Goal: Task Accomplishment & Management: Manage account settings

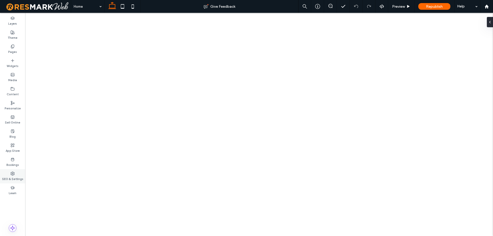
click at [9, 179] on label "SEO & Settings" at bounding box center [12, 179] width 21 height 6
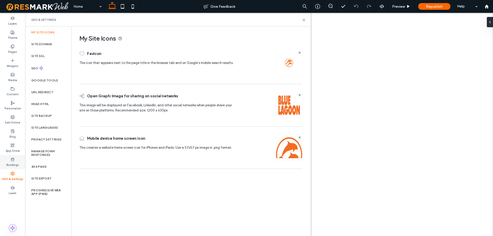
click at [54, 111] on div "Site Backup" at bounding box center [48, 116] width 46 height 12
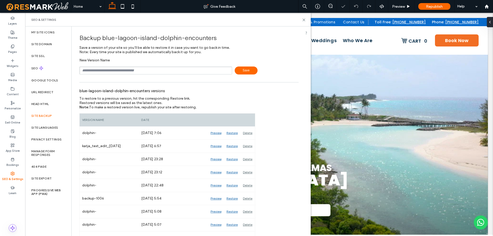
click at [138, 71] on input "text" at bounding box center [155, 71] width 153 height 8
type input "**********"
click at [305, 20] on icon at bounding box center [304, 20] width 4 height 4
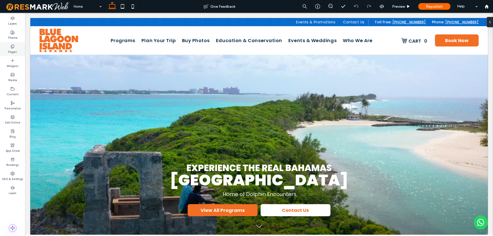
click at [15, 51] on label "Pages" at bounding box center [12, 52] width 9 height 6
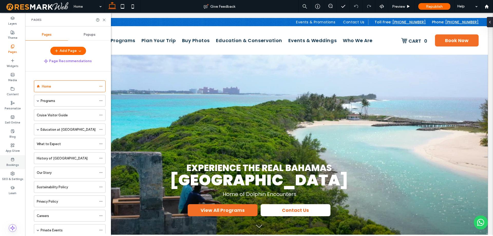
click at [5, 166] on div "Bookings" at bounding box center [12, 162] width 25 height 14
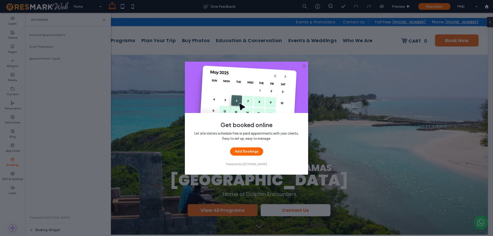
click at [305, 65] on icon at bounding box center [304, 66] width 4 height 4
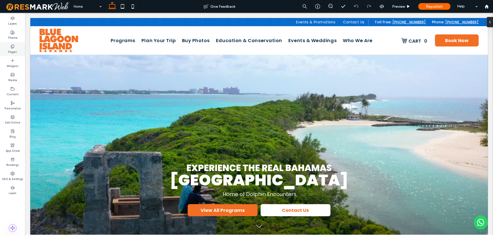
click at [9, 49] on label "Pages" at bounding box center [12, 52] width 9 height 6
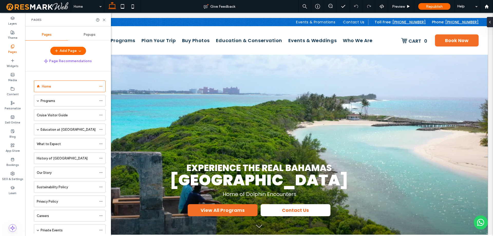
click at [87, 35] on span "Popups" at bounding box center [90, 35] width 12 height 4
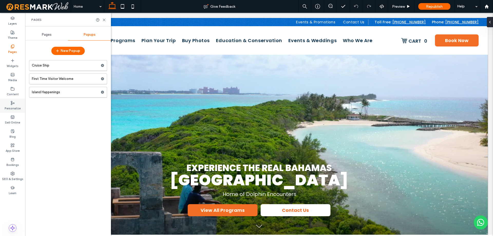
click at [12, 105] on label "Personalize" at bounding box center [13, 108] width 16 height 6
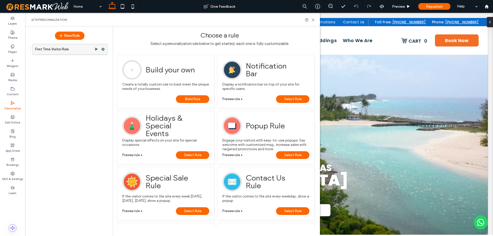
click at [103, 49] on use at bounding box center [102, 49] width 3 height 3
click at [77, 50] on label "First Time Visitor Rule" at bounding box center [64, 49] width 59 height 10
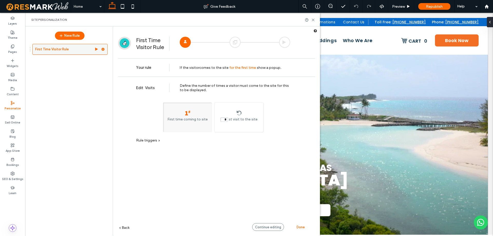
click at [102, 47] on span at bounding box center [103, 49] width 4 height 8
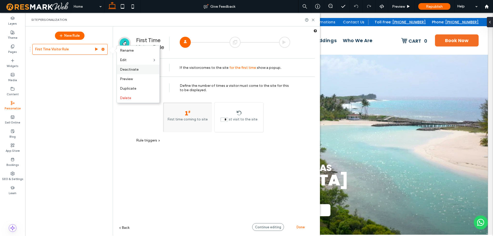
click at [137, 68] on span "Deactivate" at bounding box center [129, 69] width 19 height 4
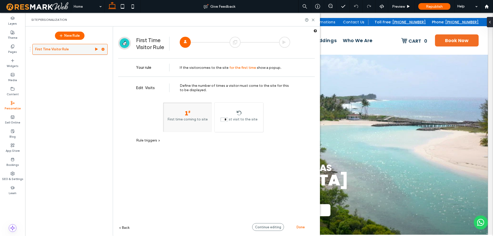
click at [103, 50] on use at bounding box center [102, 49] width 3 height 3
click at [301, 212] on div "Edit Visits Define the number of times a visitor must come to the site for this…" at bounding box center [216, 164] width 197 height 175
click at [301, 227] on span "Done" at bounding box center [301, 227] width 8 height 4
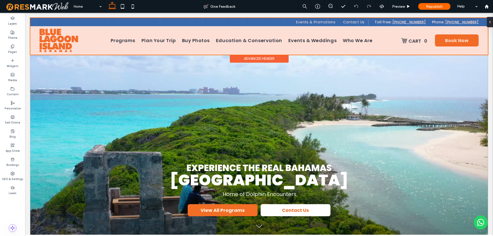
click at [276, 61] on div "Advanced Header" at bounding box center [259, 59] width 59 height 8
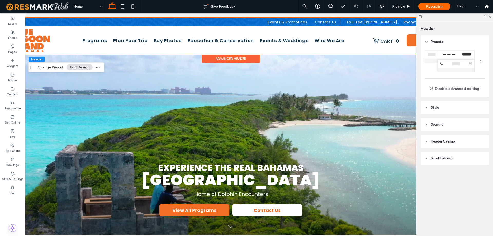
scroll to position [0, 76]
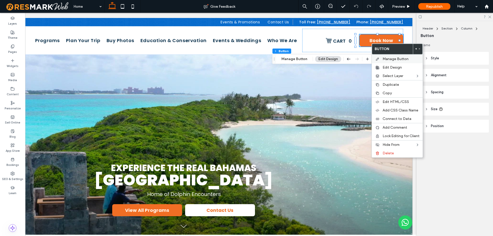
click at [389, 57] on span "Manage Button" at bounding box center [396, 59] width 26 height 4
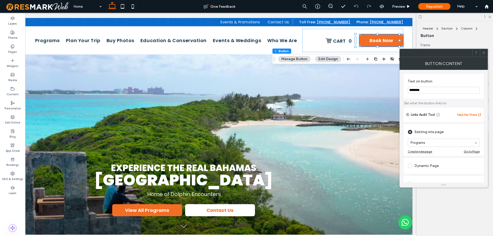
click at [446, 91] on input "********" at bounding box center [444, 90] width 72 height 7
type input "**********"
click at [484, 55] on span at bounding box center [484, 53] width 4 height 8
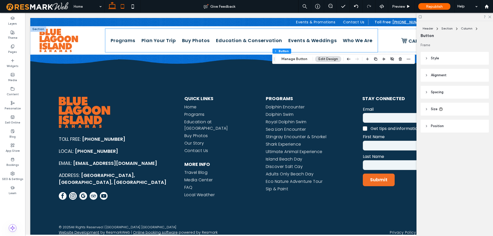
scroll to position [2578, 0]
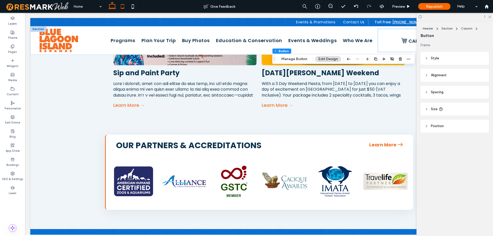
click at [123, 6] on icon at bounding box center [122, 6] width 10 height 10
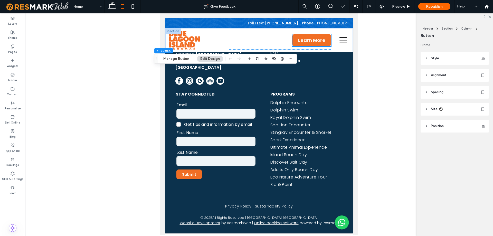
type input "***"
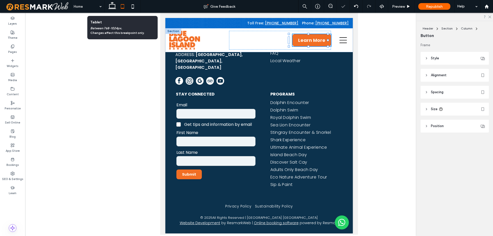
scroll to position [2192, 0]
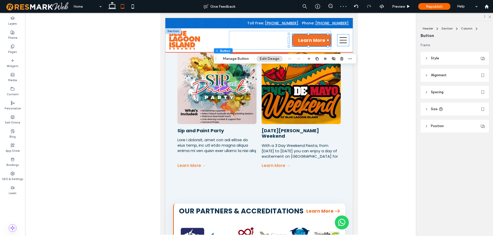
click at [340, 42] on icon at bounding box center [343, 40] width 7 height 9
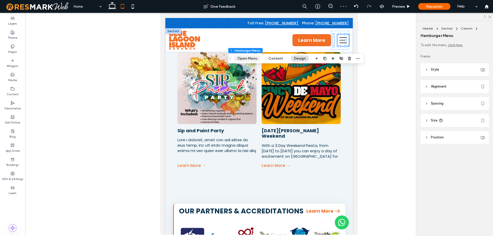
click at [249, 59] on button "Open Menu" at bounding box center [247, 58] width 27 height 6
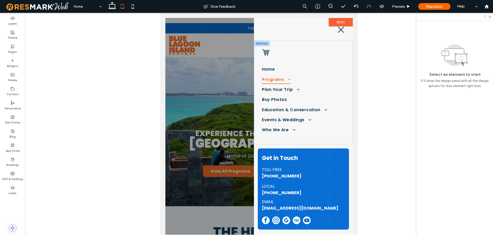
scroll to position [0, 0]
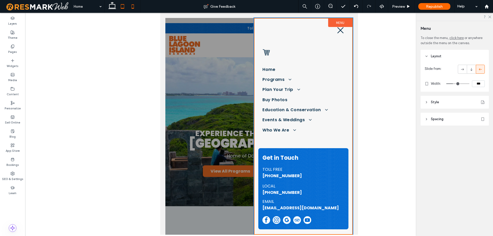
click at [136, 7] on icon at bounding box center [133, 6] width 10 height 10
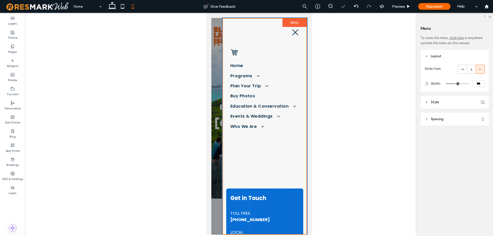
click at [213, 41] on div at bounding box center [259, 126] width 96 height 217
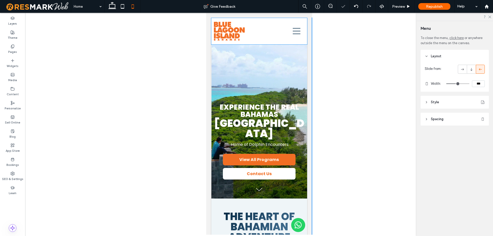
scroll to position [2192, 0]
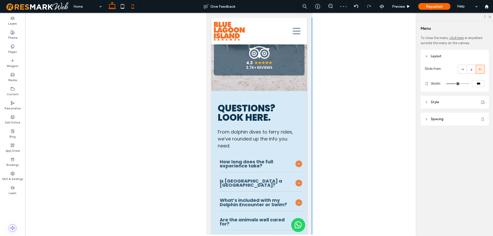
click at [116, 7] on icon at bounding box center [112, 6] width 10 height 10
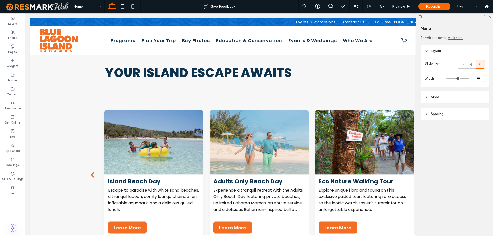
scroll to position [879, 0]
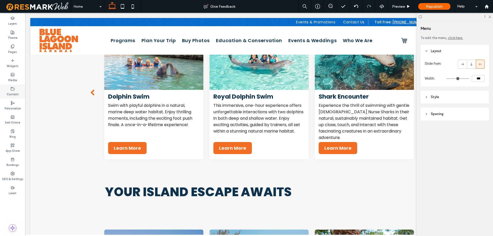
click at [12, 88] on icon at bounding box center [13, 89] width 4 height 4
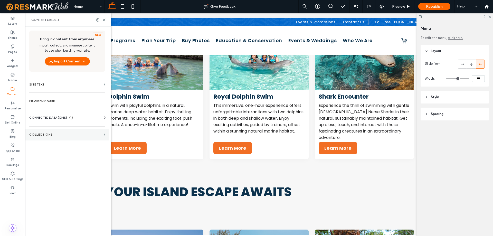
click at [97, 130] on section "Collections" at bounding box center [67, 135] width 84 height 12
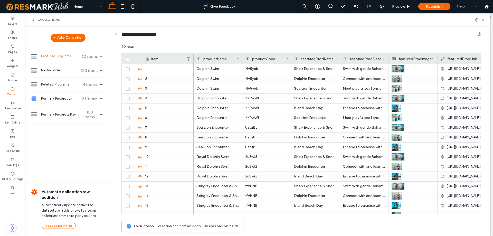
click at [484, 20] on use at bounding box center [483, 20] width 2 height 2
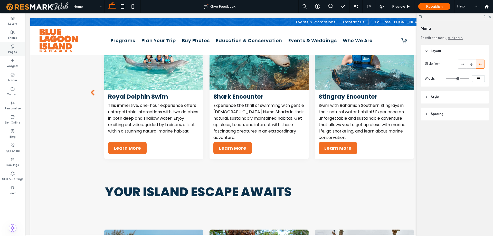
click at [13, 52] on label "Pages" at bounding box center [12, 52] width 9 height 6
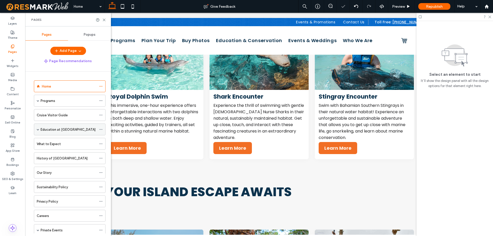
click at [38, 130] on span at bounding box center [38, 129] width 3 height 3
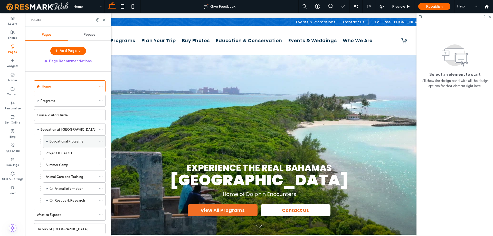
scroll to position [0, 0]
click at [75, 138] on label "Educational Programs" at bounding box center [67, 141] width 34 height 9
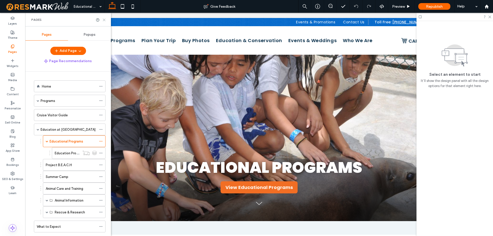
click at [104, 20] on use at bounding box center [104, 20] width 2 height 2
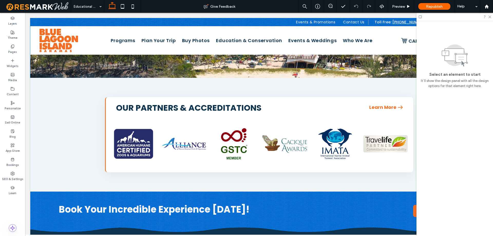
scroll to position [1644, 0]
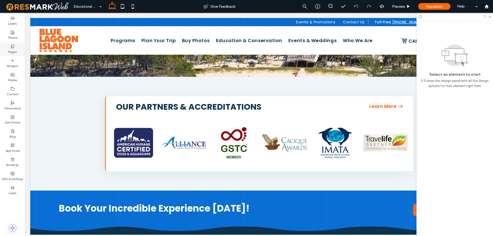
click at [18, 50] on div "Pages" at bounding box center [12, 49] width 25 height 14
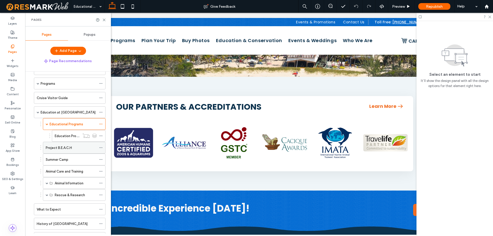
scroll to position [0, 0]
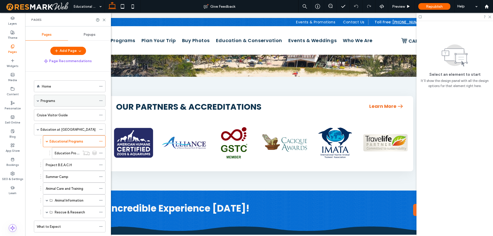
click at [37, 101] on span at bounding box center [38, 100] width 3 height 3
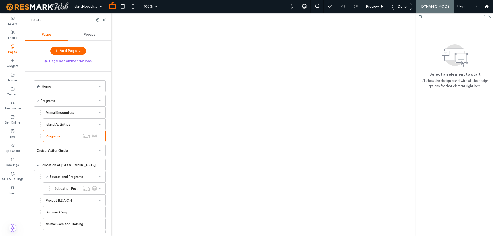
click at [91, 36] on span "Popups" at bounding box center [90, 35] width 12 height 4
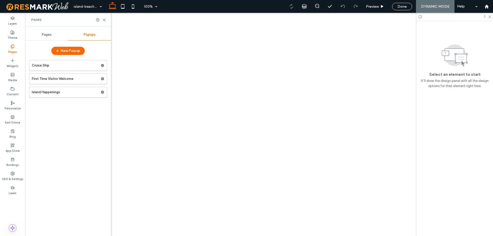
click at [44, 35] on span "Pages" at bounding box center [47, 35] width 10 height 4
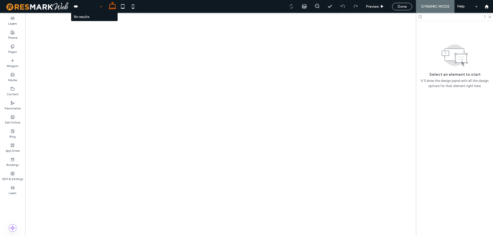
type input "**"
click at [18, 93] on div "Content" at bounding box center [12, 91] width 25 height 14
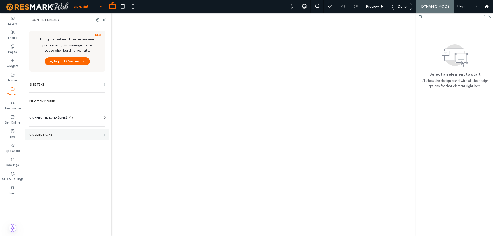
click at [77, 134] on label "Collections" at bounding box center [65, 135] width 72 height 4
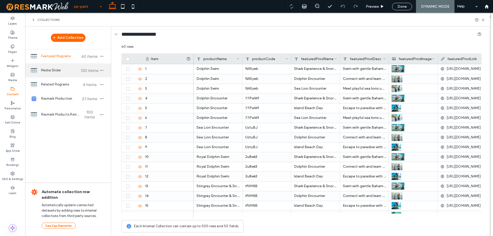
click at [65, 71] on span "Media Slider" at bounding box center [60, 70] width 38 height 5
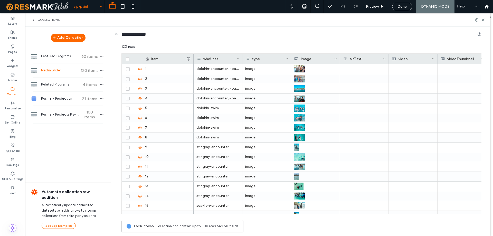
scroll to position [1031, 0]
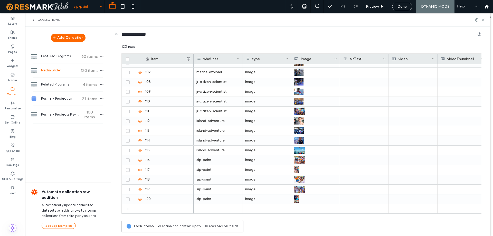
click at [482, 20] on icon at bounding box center [483, 20] width 4 height 4
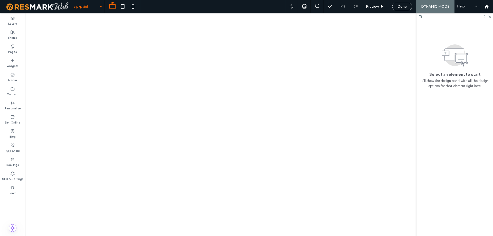
scroll to position [0, 77]
click at [15, 87] on div "Content" at bounding box center [12, 91] width 25 height 14
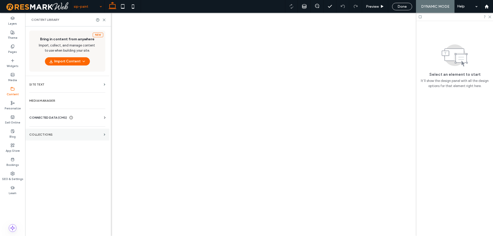
click at [77, 134] on label "Collections" at bounding box center [65, 135] width 72 height 4
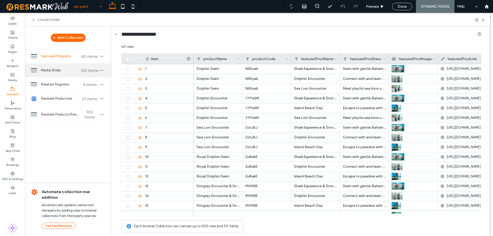
click at [57, 72] on span "Media Slider" at bounding box center [60, 70] width 38 height 5
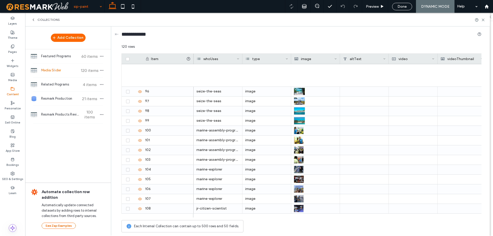
scroll to position [1031, 0]
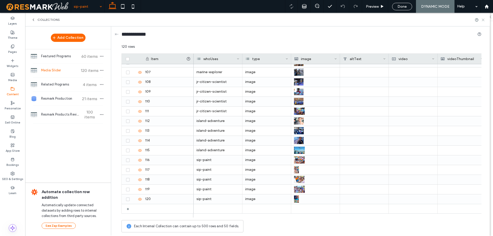
click at [482, 20] on icon at bounding box center [483, 20] width 4 height 4
